Goal: Task Accomplishment & Management: Manage account settings

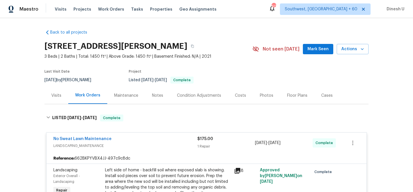
click at [107, 6] on div "Visits Projects Work Orders Tasks Properties Geo Assignments" at bounding box center [139, 8] width 169 height 11
click at [111, 11] on span "Work Orders" at bounding box center [111, 9] width 26 height 6
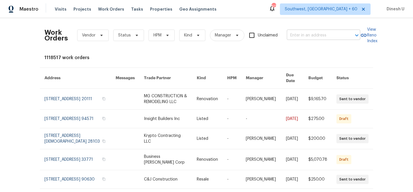
click at [301, 39] on input "text" at bounding box center [315, 35] width 57 height 9
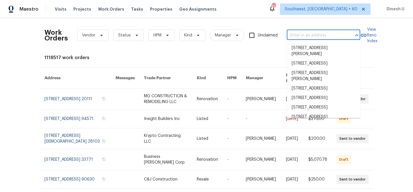
paste input "20 Peggy Sue Ct Greensboro, NC 27407"
type input "20 Peggy Sue Ct Greensboro, NC 27407"
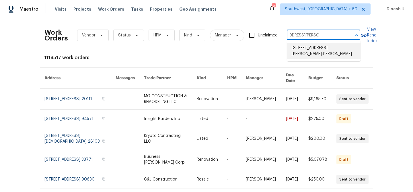
click at [293, 48] on li "20 Peggy Sue Ct, Greensboro, NC 27407" at bounding box center [323, 50] width 73 height 15
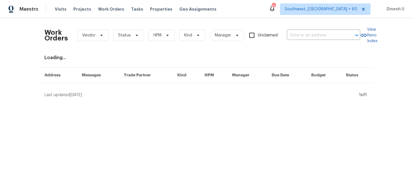
type input "20 Peggy Sue Ct, Greensboro, NC 27407"
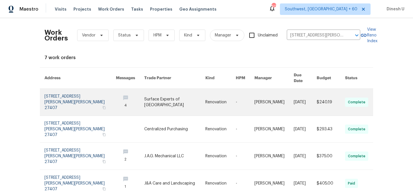
click at [66, 90] on link at bounding box center [79, 102] width 71 height 27
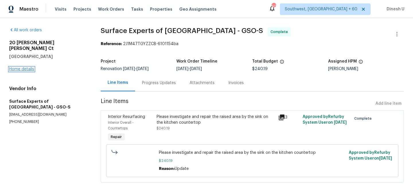
click at [15, 67] on link "Home details" at bounding box center [21, 69] width 25 height 4
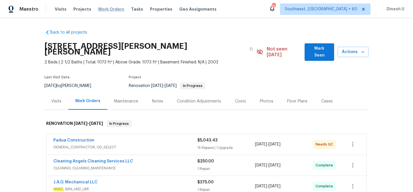
click at [104, 8] on span "Work Orders" at bounding box center [111, 9] width 26 height 6
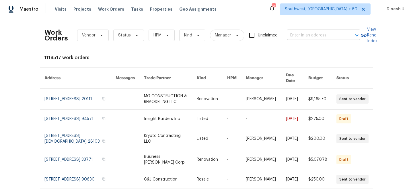
click at [324, 37] on input "text" at bounding box center [315, 35] width 57 height 9
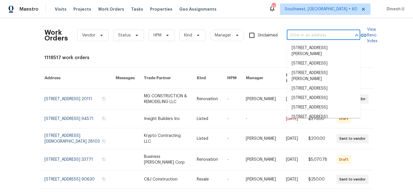
paste input "3259 Winesap Dr Dallas, NC 28034"
type input "3259 Winesap Dr Dallas, NC 28034"
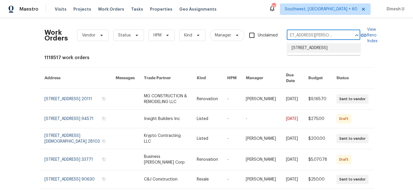
click at [297, 49] on li "3259 Winesap Dr, Dallas, NC 28034" at bounding box center [323, 47] width 73 height 9
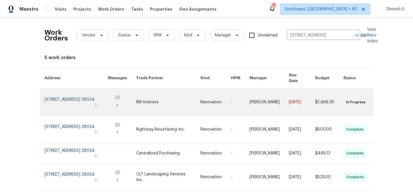
click at [67, 95] on link at bounding box center [75, 102] width 63 height 27
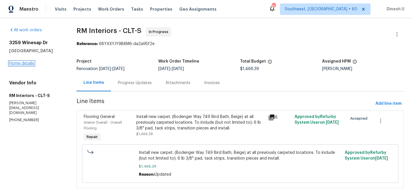
click at [25, 65] on link "Home details" at bounding box center [21, 63] width 25 height 4
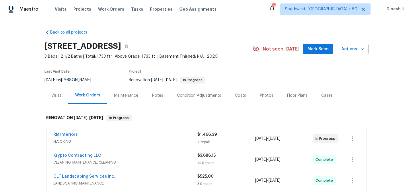
click at [56, 94] on div "Visits" at bounding box center [56, 96] width 10 height 6
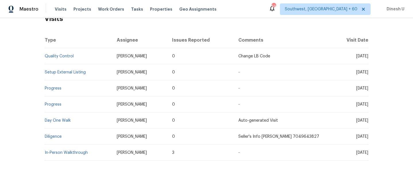
scroll to position [106, 0]
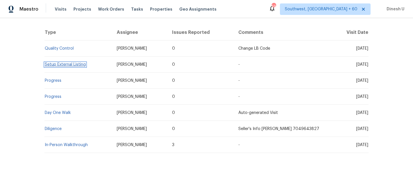
click at [54, 64] on link "Setup External Listing" at bounding box center [65, 65] width 41 height 4
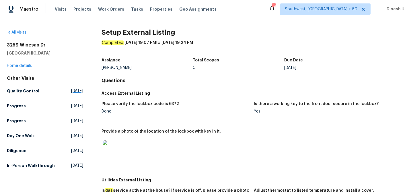
click at [71, 90] on span "Tue, Sep 09 2025" at bounding box center [77, 91] width 12 height 6
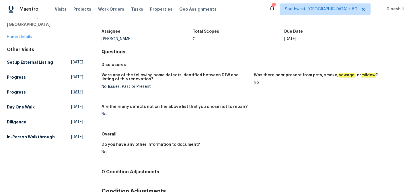
scroll to position [42, 0]
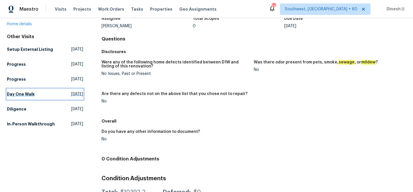
click at [71, 97] on span "Sat, Aug 30 2025" at bounding box center [77, 94] width 12 height 6
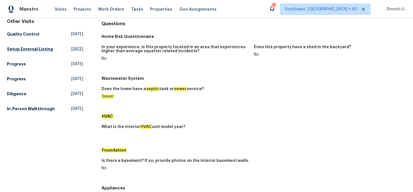
scroll to position [60, 0]
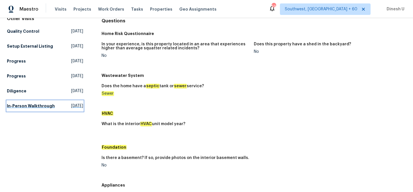
click at [71, 109] on span "Tue, Nov 28 2023" at bounding box center [77, 106] width 12 height 6
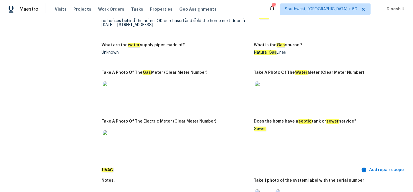
scroll to position [399, 0]
click at [265, 83] on img at bounding box center [264, 90] width 18 height 18
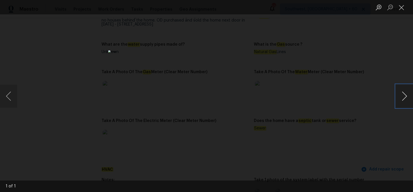
click at [407, 94] on button "Next image" at bounding box center [404, 96] width 17 height 23
click at [401, 7] on button "Close lightbox" at bounding box center [401, 7] width 11 height 10
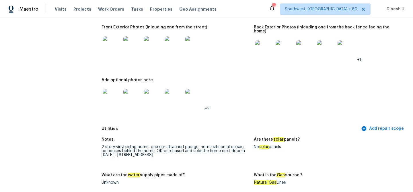
scroll to position [0, 0]
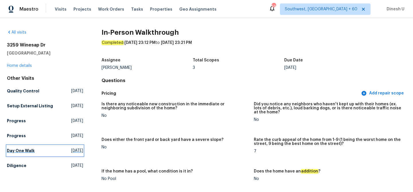
click at [71, 153] on span "Sat, Aug 30 2025" at bounding box center [77, 151] width 12 height 6
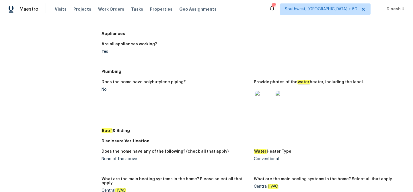
scroll to position [211, 0]
click at [261, 97] on img at bounding box center [264, 100] width 18 height 18
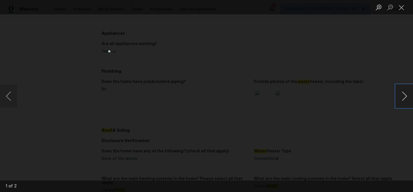
click at [404, 100] on button "Next image" at bounding box center [404, 96] width 17 height 23
click at [401, 9] on button "Close lightbox" at bounding box center [401, 7] width 11 height 10
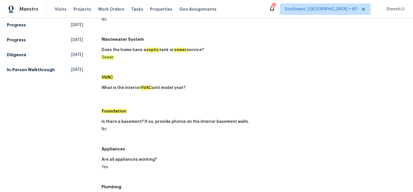
scroll to position [0, 0]
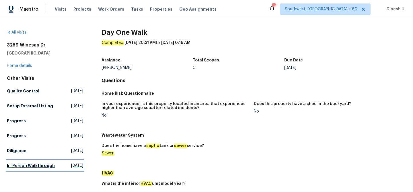
click at [71, 168] on span "Tue, Nov 28 2023" at bounding box center [77, 166] width 12 height 6
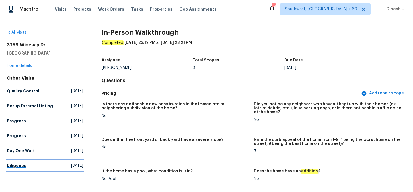
click at [71, 168] on span "Mon, Aug 04 2025" at bounding box center [77, 166] width 12 height 6
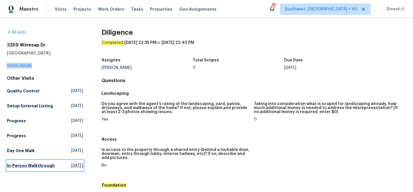
click at [71, 168] on span "Tue, Nov 28 2023" at bounding box center [77, 166] width 12 height 6
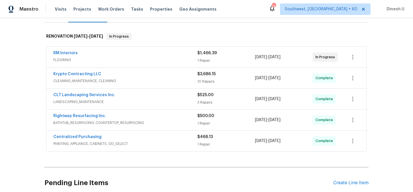
scroll to position [98, 0]
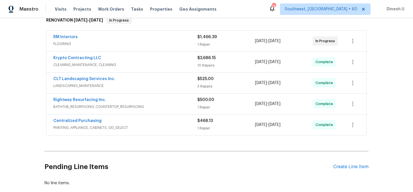
click at [199, 45] on div "1 Repair" at bounding box center [226, 45] width 58 height 6
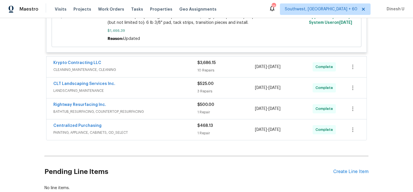
scroll to position [193, 0]
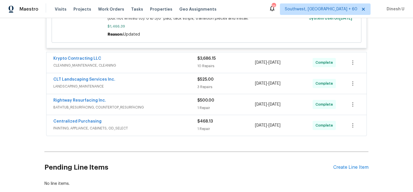
click at [200, 62] on div "$3,686.15 10 Repairs" at bounding box center [226, 63] width 58 height 14
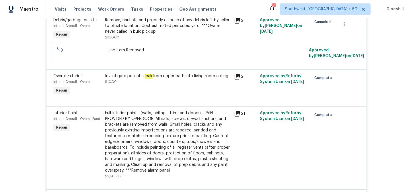
scroll to position [627, 0]
click at [238, 73] on icon at bounding box center [238, 76] width 6 height 6
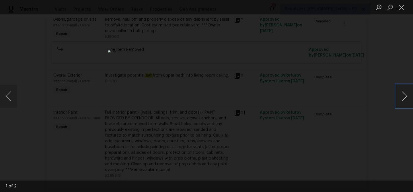
click at [405, 97] on button "Next image" at bounding box center [404, 96] width 17 height 23
click at [402, 9] on button "Close lightbox" at bounding box center [401, 7] width 11 height 10
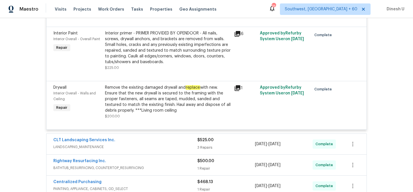
scroll to position [801, 0]
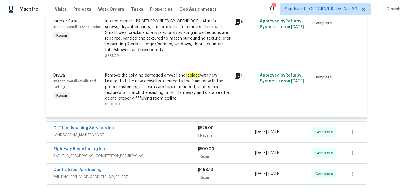
click at [240, 73] on icon at bounding box center [238, 76] width 6 height 6
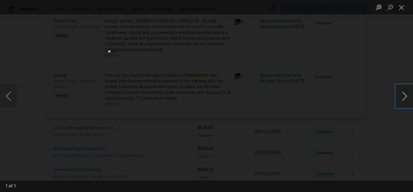
click at [405, 96] on button "Next image" at bounding box center [404, 96] width 17 height 23
click at [400, 3] on button "Close lightbox" at bounding box center [401, 7] width 11 height 10
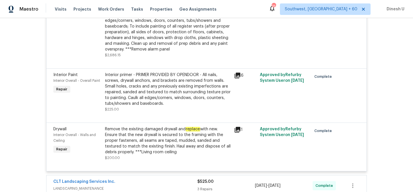
scroll to position [757, 0]
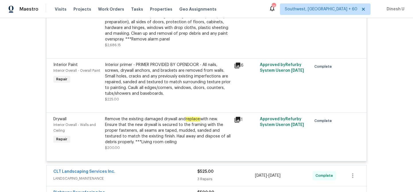
click at [238, 117] on icon at bounding box center [238, 120] width 6 height 6
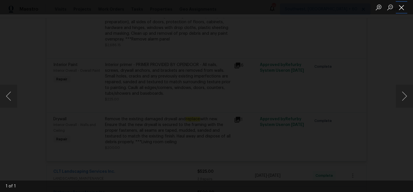
click at [402, 7] on button "Close lightbox" at bounding box center [401, 7] width 11 height 10
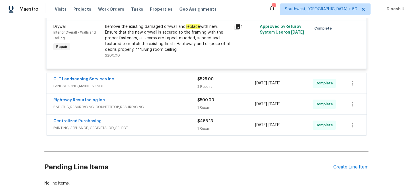
scroll to position [851, 0]
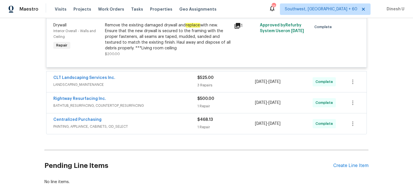
click at [202, 82] on div "3 Repairs" at bounding box center [226, 85] width 58 height 6
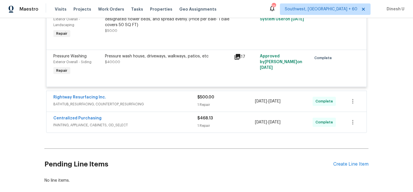
scroll to position [1006, 0]
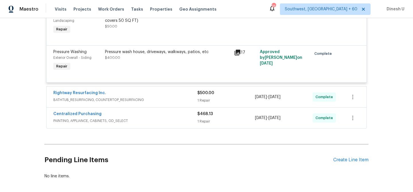
click at [202, 94] on div "$500.00 1 Repair" at bounding box center [226, 97] width 58 height 14
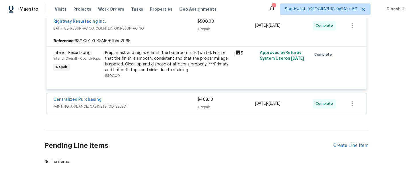
scroll to position [1086, 0]
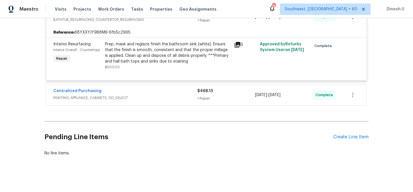
click at [209, 96] on div "1 Repair" at bounding box center [226, 99] width 58 height 6
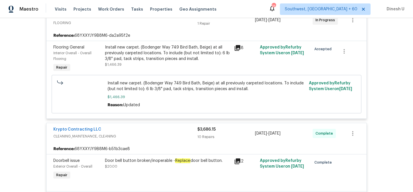
scroll to position [0, 0]
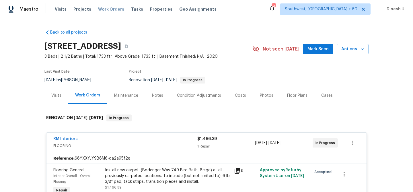
click at [101, 7] on span "Work Orders" at bounding box center [111, 9] width 26 height 6
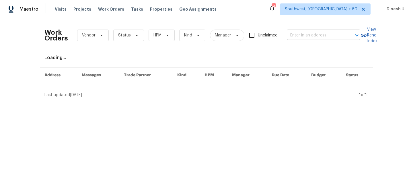
click at [314, 36] on input "text" at bounding box center [315, 35] width 57 height 9
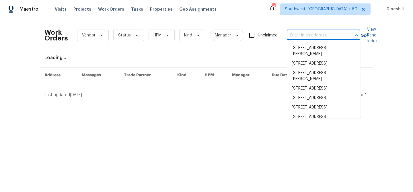
paste input "3909 Whitetail Dr, Denton, TX 76208"
type input "3909 Whitetail Dr, Denton, TX 76208"
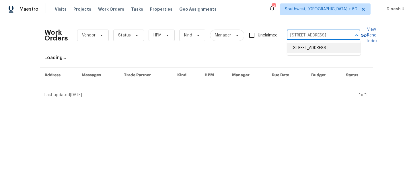
click at [306, 45] on li "3909 Whitetail Dr, Denton, TX 76208" at bounding box center [323, 47] width 73 height 9
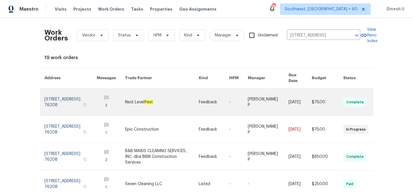
click at [58, 95] on link at bounding box center [70, 102] width 52 height 27
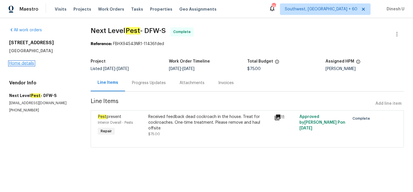
click at [24, 62] on link "Home details" at bounding box center [21, 63] width 25 height 4
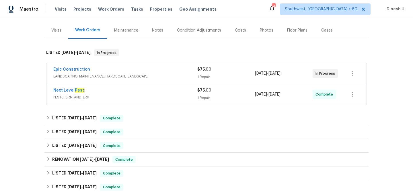
scroll to position [71, 0]
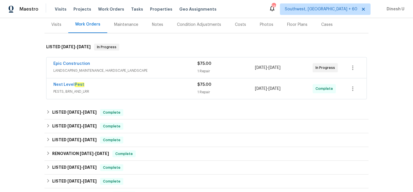
click at [206, 68] on div "1 Repair" at bounding box center [226, 71] width 58 height 6
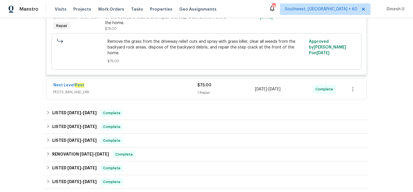
scroll to position [169, 0]
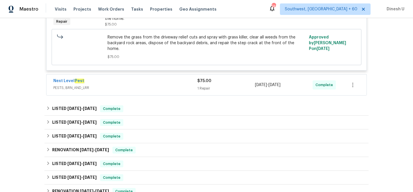
click at [206, 85] on div "1 Repair" at bounding box center [226, 88] width 58 height 6
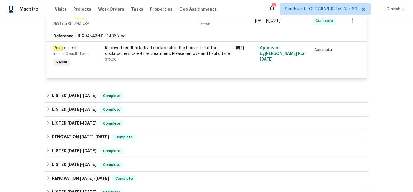
scroll to position [244, 0]
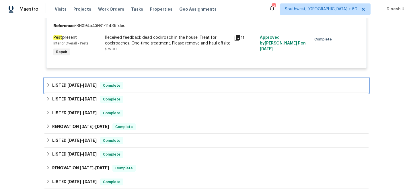
click at [83, 83] on span "8/25/25 - 9/2/25" at bounding box center [81, 85] width 29 height 4
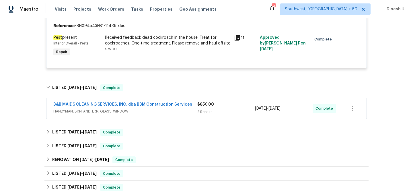
click at [205, 109] on div "2 Repairs" at bounding box center [226, 112] width 58 height 6
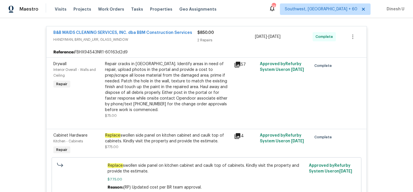
scroll to position [321, 0]
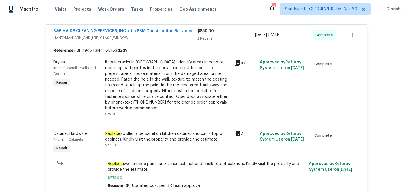
click at [236, 58] on div "57" at bounding box center [245, 88] width 26 height 61
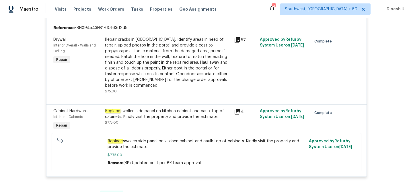
scroll to position [347, 0]
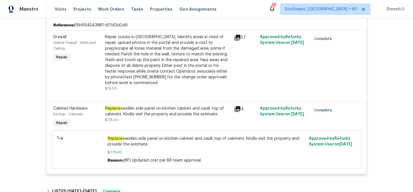
click at [241, 34] on div "57" at bounding box center [245, 37] width 22 height 7
click at [238, 34] on icon at bounding box center [237, 37] width 7 height 7
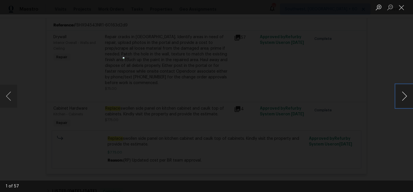
click at [405, 95] on button "Next image" at bounding box center [404, 96] width 17 height 23
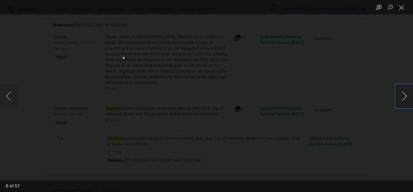
click at [405, 95] on button "Next image" at bounding box center [404, 96] width 17 height 23
click at [402, 7] on button "Close lightbox" at bounding box center [401, 7] width 11 height 10
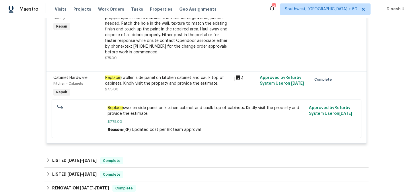
scroll to position [378, 0]
click at [239, 75] on icon at bounding box center [238, 78] width 6 height 6
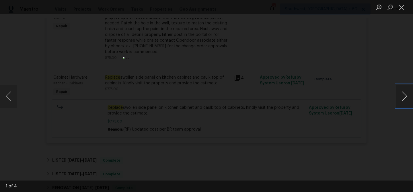
click at [404, 94] on button "Next image" at bounding box center [404, 96] width 17 height 23
click at [403, 4] on button "Close lightbox" at bounding box center [401, 7] width 11 height 10
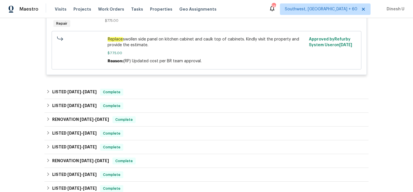
scroll to position [459, 0]
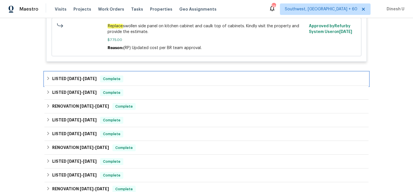
click at [88, 77] on span "8/11/25" at bounding box center [90, 79] width 14 height 4
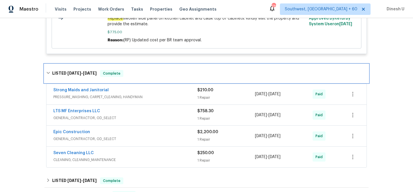
scroll to position [466, 0]
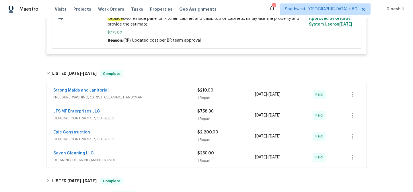
click at [205, 95] on div "1 Repair" at bounding box center [226, 98] width 58 height 6
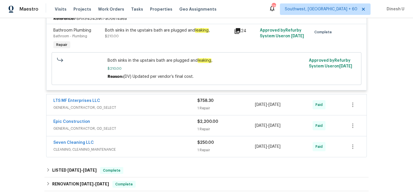
scroll to position [574, 0]
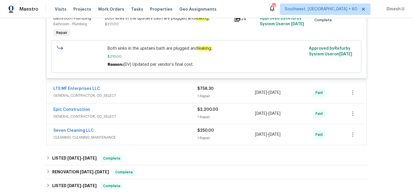
click at [197, 86] on div "LTS MF Enterprises LLC" at bounding box center [125, 89] width 144 height 7
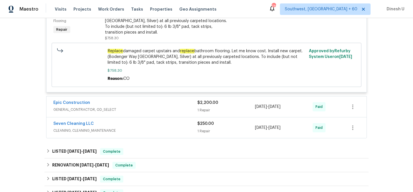
scroll to position [710, 0]
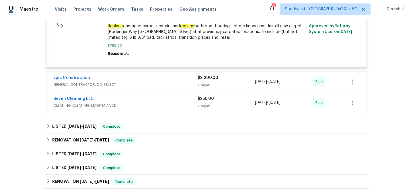
click at [207, 76] on span "$2,200.00" at bounding box center [207, 78] width 21 height 4
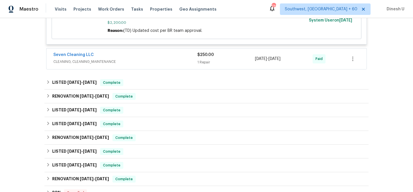
scroll to position [840, 0]
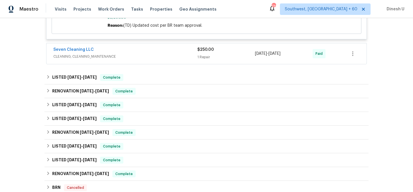
click at [213, 54] on div "1 Repair" at bounding box center [226, 57] width 58 height 6
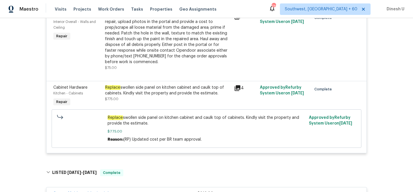
scroll to position [352, 0]
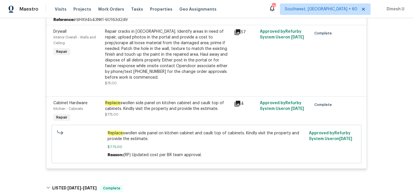
click at [211, 100] on div "Replace swollen side panel on kitchen cabinet and caulk top of cabinets. Kindly…" at bounding box center [168, 105] width 126 height 11
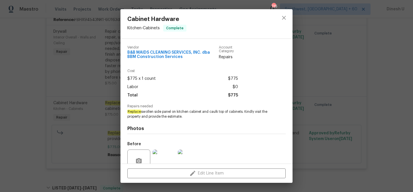
scroll to position [52, 0]
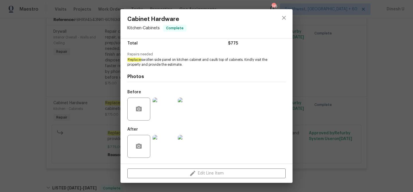
click at [154, 111] on img at bounding box center [164, 109] width 23 height 23
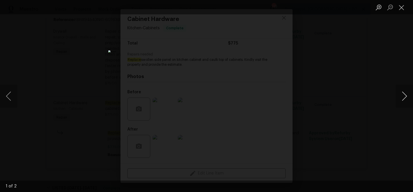
click at [406, 97] on button "Next image" at bounding box center [404, 96] width 17 height 23
click at [404, 8] on button "Close lightbox" at bounding box center [401, 7] width 11 height 10
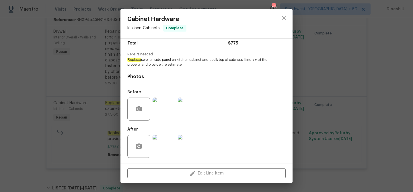
click at [55, 40] on div "Cabinet Hardware Kitchen - Cabinets Complete Vendor B&B MAIDS CLEANING SERVICES…" at bounding box center [206, 96] width 413 height 192
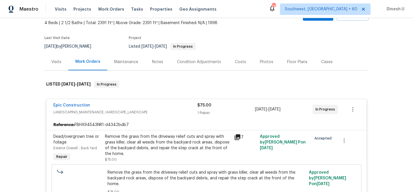
scroll to position [32, 0]
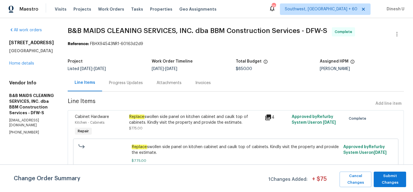
click at [138, 85] on div "Progress Updates" at bounding box center [126, 83] width 34 height 6
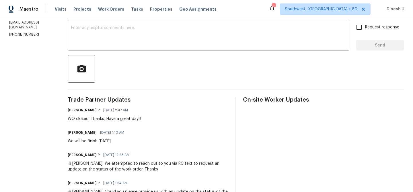
scroll to position [56, 0]
